Goal: Task Accomplishment & Management: Manage account settings

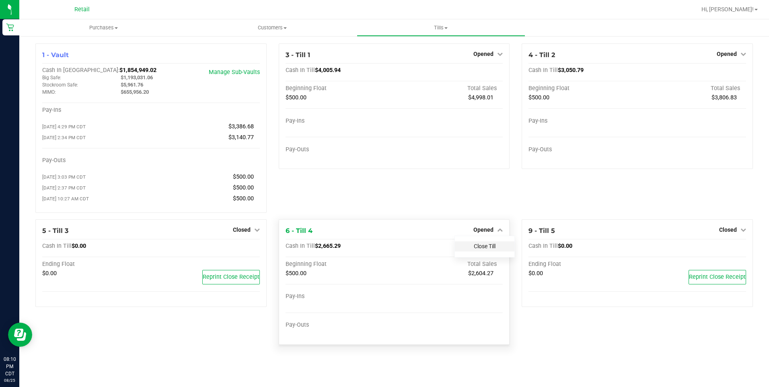
click at [483, 249] on link "Close Till" at bounding box center [485, 246] width 22 height 6
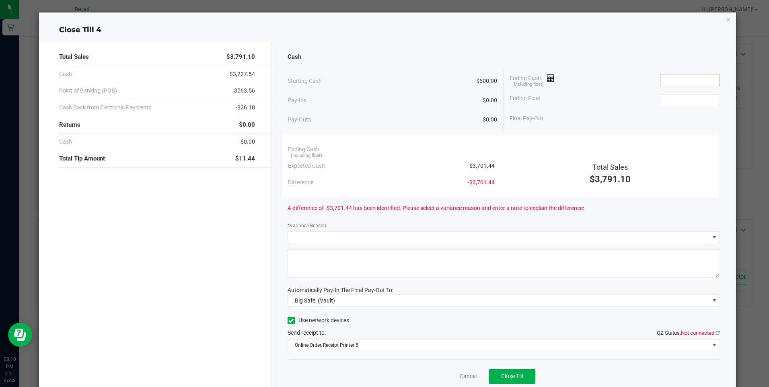
click at [666, 80] on input at bounding box center [689, 79] width 59 height 11
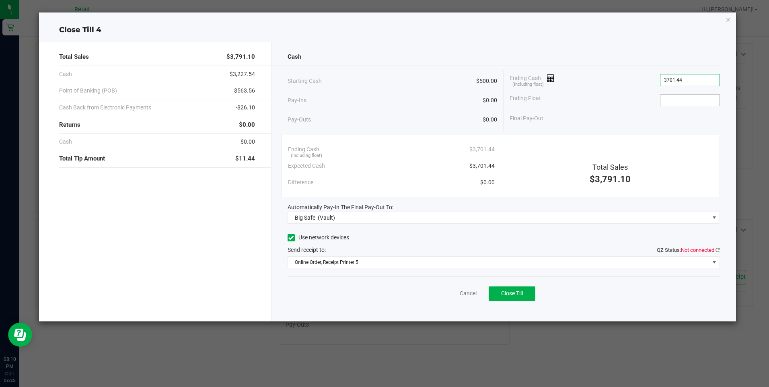
click at [687, 101] on input at bounding box center [689, 99] width 59 height 11
type input "$3,701.44"
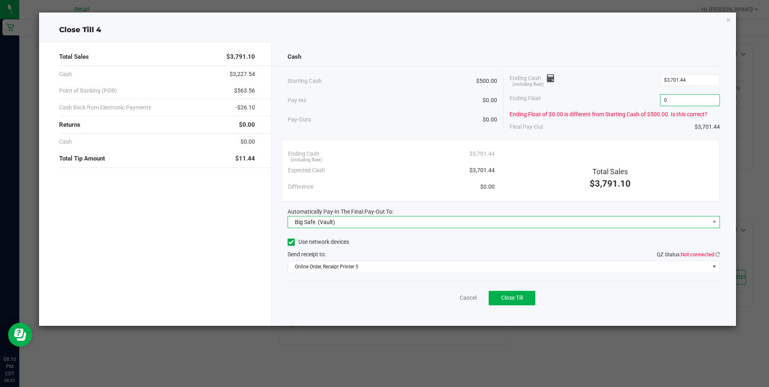
click at [458, 218] on span "Big Safe (Vault)" at bounding box center [498, 221] width 421 height 11
type input "$0.00"
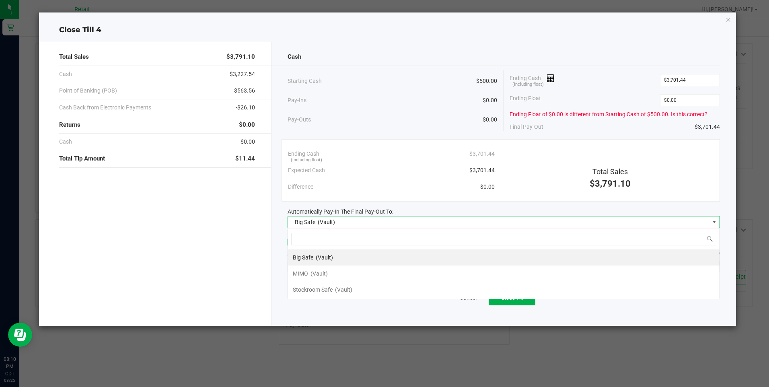
scroll to position [12, 432]
click at [388, 238] on input at bounding box center [503, 239] width 425 height 12
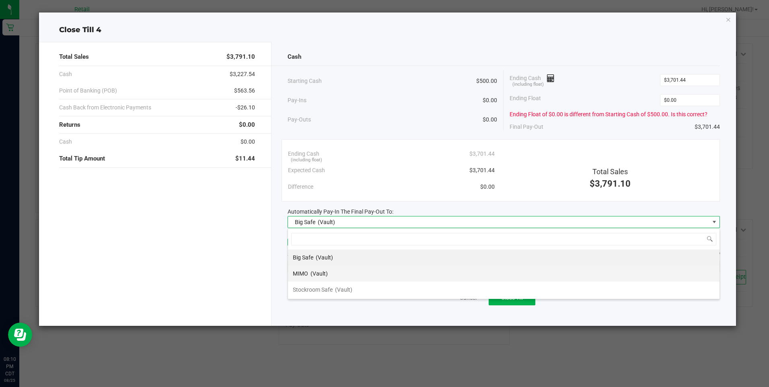
click at [342, 270] on li "MIMO (Vault)" at bounding box center [503, 273] width 431 height 16
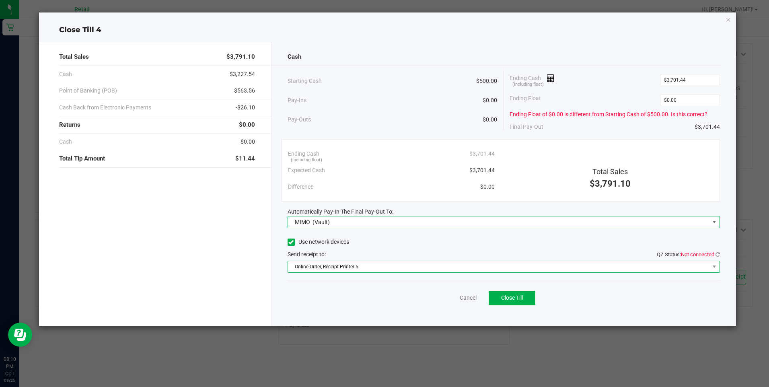
click at [388, 268] on span "Online Order, Receipt Printer 5" at bounding box center [498, 266] width 421 height 11
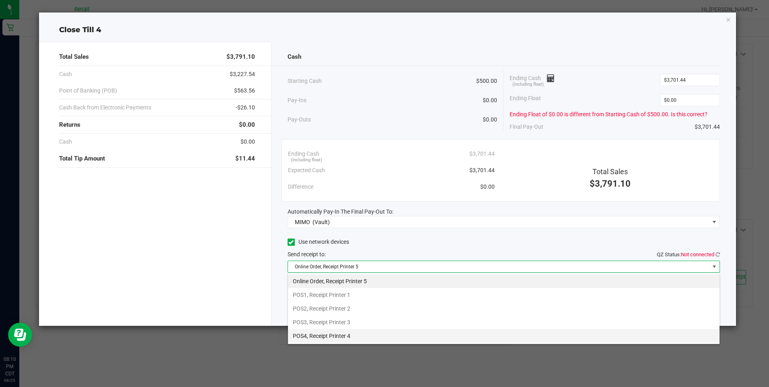
click at [351, 337] on li "POS4, Receipt Printer 4" at bounding box center [503, 336] width 431 height 14
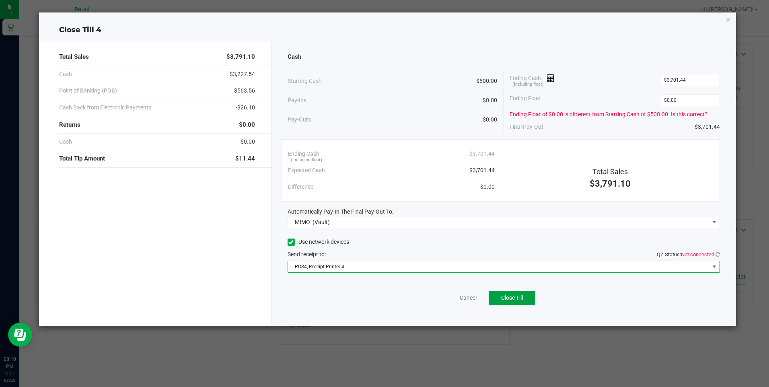
click at [508, 298] on span "Close Till" at bounding box center [512, 297] width 22 height 6
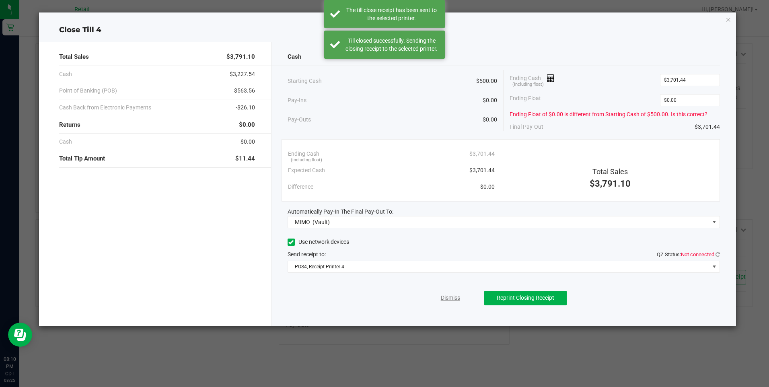
click at [445, 298] on link "Dismiss" at bounding box center [450, 297] width 19 height 8
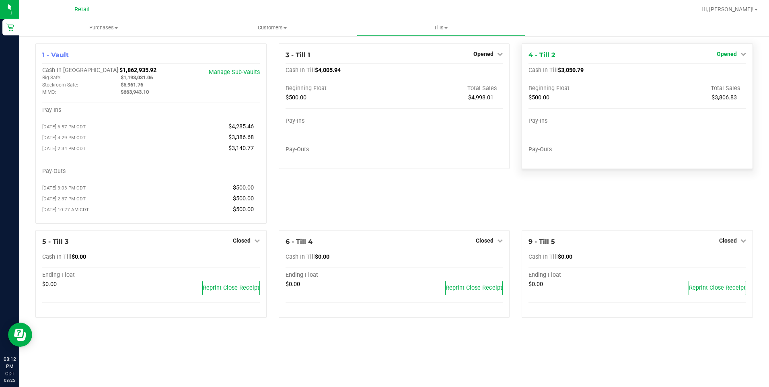
click at [727, 55] on span "Opened" at bounding box center [726, 54] width 20 height 6
click at [736, 71] on link "Close Till" at bounding box center [727, 71] width 22 height 6
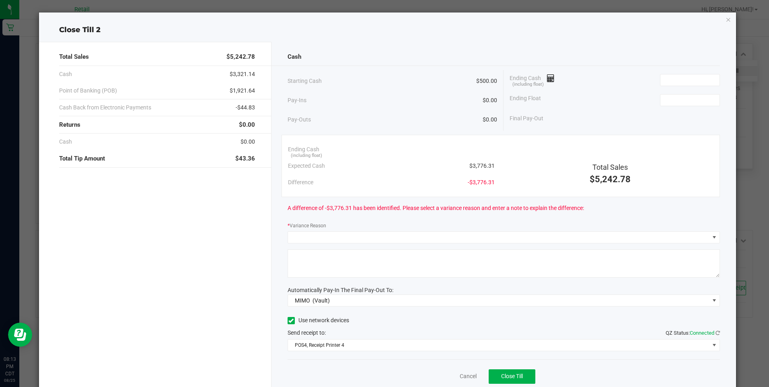
click at [725, 20] on icon "button" at bounding box center [728, 19] width 6 height 10
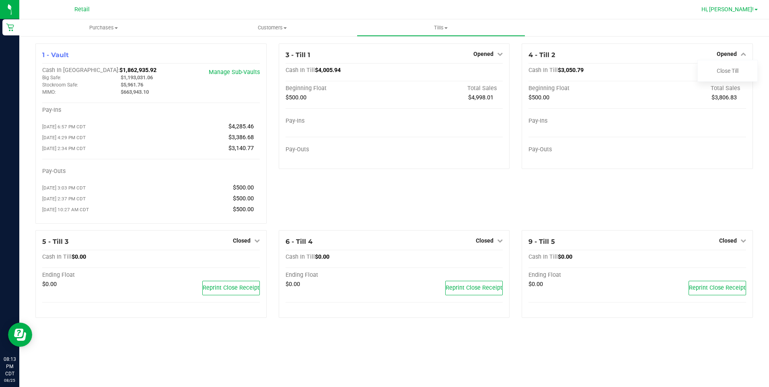
click at [749, 11] on span "Hi, [PERSON_NAME]!" at bounding box center [727, 9] width 52 height 6
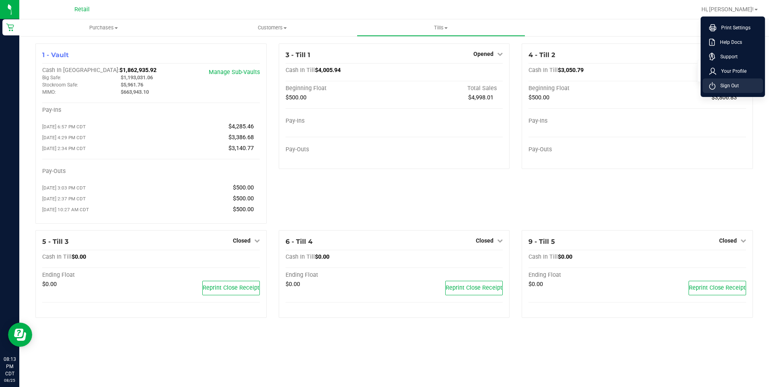
click at [733, 84] on span "Sign Out" at bounding box center [726, 86] width 23 height 8
